Goal: Navigation & Orientation: Find specific page/section

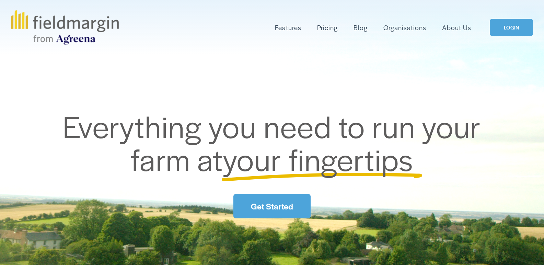
click at [509, 27] on link "LOGIN" at bounding box center [510, 27] width 43 height 17
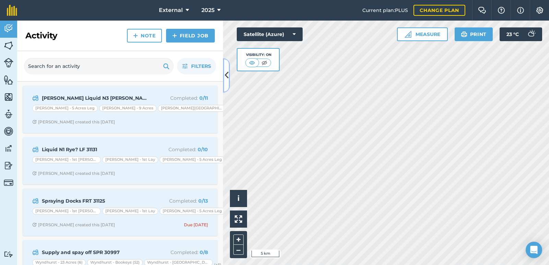
click at [224, 76] on button at bounding box center [226, 75] width 7 height 34
